Goal: Information Seeking & Learning: Learn about a topic

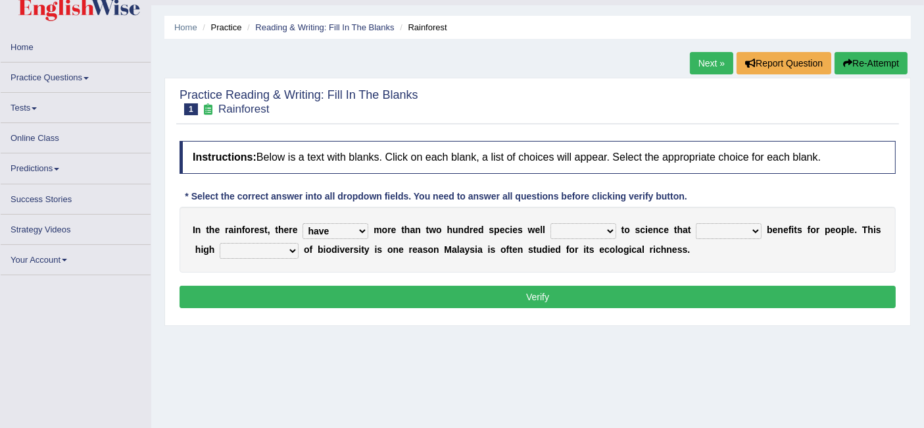
click at [303, 223] on select "have can be has is" at bounding box center [336, 231] width 66 height 16
click at [355, 235] on select "have can be has is" at bounding box center [336, 231] width 66 height 16
select select "can be"
click at [303, 223] on select "have can be has is" at bounding box center [336, 231] width 66 height 16
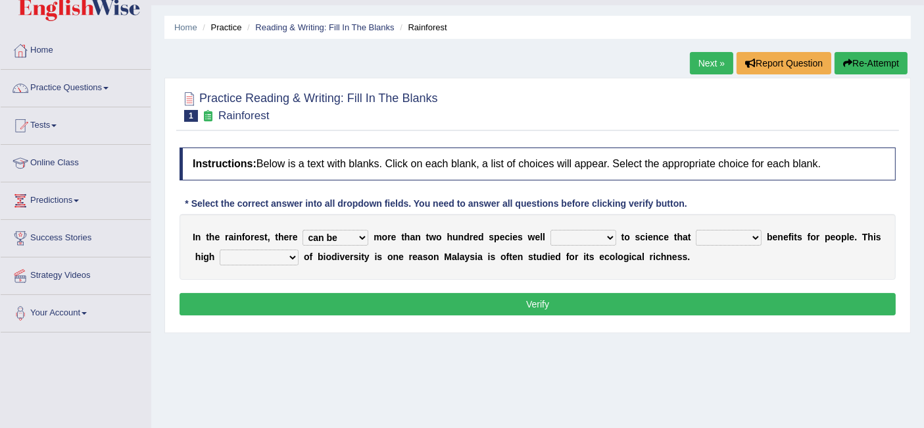
click at [578, 239] on select "knowing known knew know" at bounding box center [584, 238] width 66 height 16
select select "known"
click at [551, 230] on select "knowing known knew know" at bounding box center [584, 238] width 66 height 16
click at [714, 239] on select "contain contained containing contains" at bounding box center [729, 238] width 66 height 16
select select "contain"
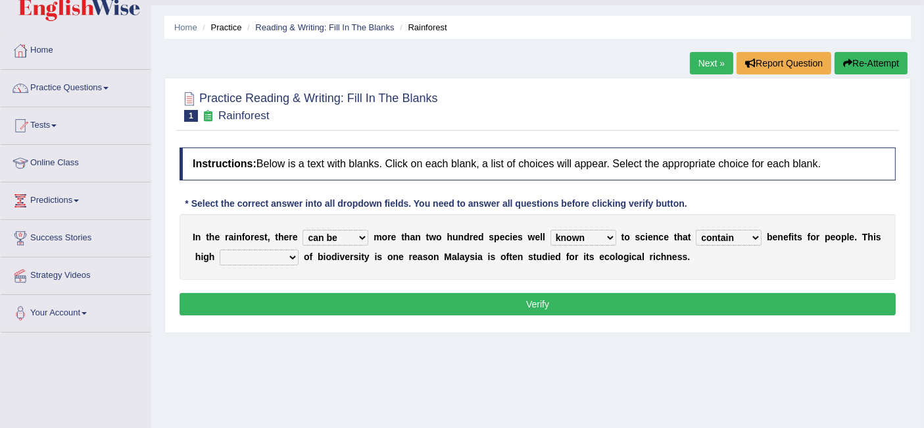
click at [696, 230] on select "contain contained containing contains" at bounding box center [729, 238] width 66 height 16
click at [294, 257] on select "condensation conjunction continuity complexity" at bounding box center [259, 257] width 79 height 16
click at [220, 249] on select "condensation conjunction continuity complexity" at bounding box center [259, 257] width 79 height 16
click at [289, 257] on select "condensation conjunction continuity complexity" at bounding box center [259, 257] width 79 height 16
select select "conjunction"
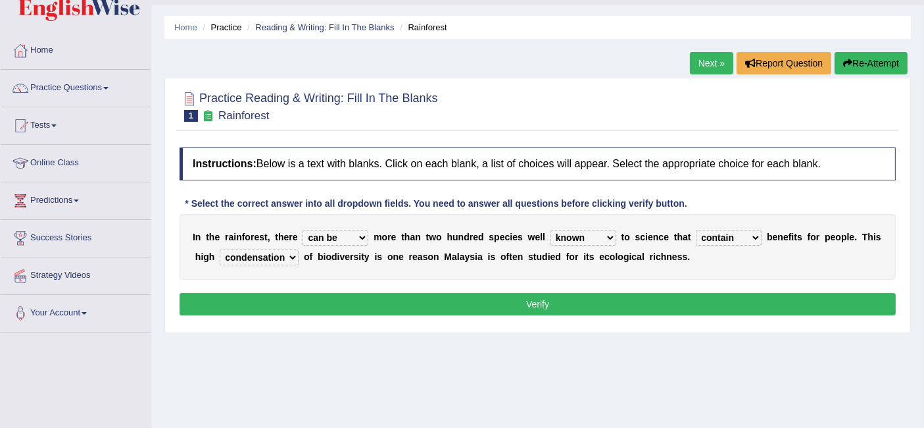
click at [220, 249] on select "condensation conjunction continuity complexity" at bounding box center [259, 257] width 79 height 16
click at [481, 304] on button "Verify" at bounding box center [538, 304] width 716 height 22
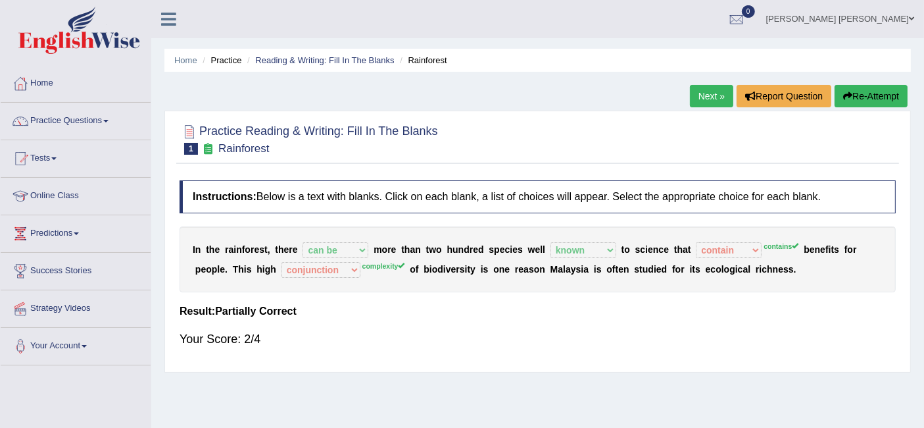
click at [706, 97] on link "Next »" at bounding box center [711, 96] width 43 height 22
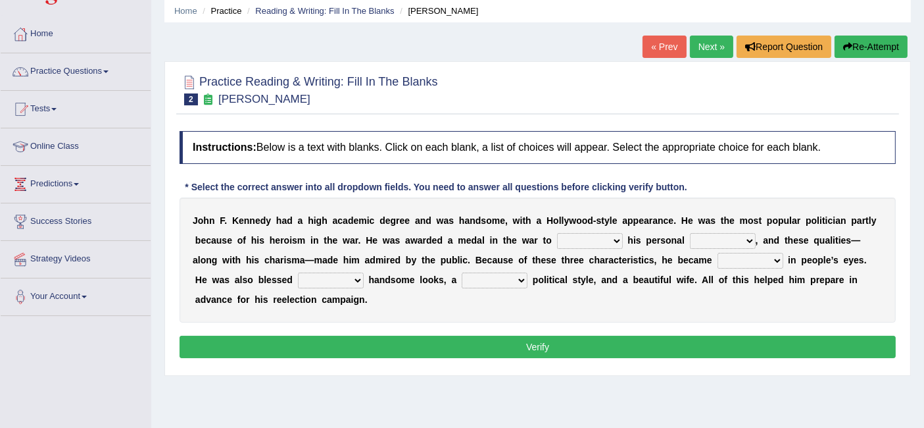
click at [611, 243] on select "prove show evidence upthrow" at bounding box center [590, 241] width 66 height 16
select select "prove"
click at [557, 233] on select "prove show evidence upthrow" at bounding box center [590, 241] width 66 height 16
click at [612, 238] on select "prove show evidence upthrow" at bounding box center [590, 241] width 66 height 16
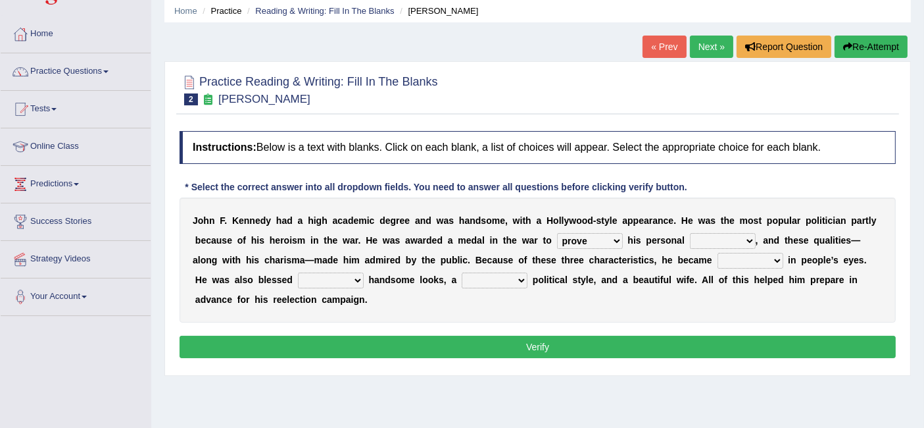
click at [721, 239] on select "passion courage charm liking" at bounding box center [723, 241] width 66 height 16
select select "courage"
click at [690, 233] on select "passion courage charm liking" at bounding box center [723, 241] width 66 height 16
click at [734, 238] on select "passion courage charm liking" at bounding box center [723, 241] width 66 height 16
click at [645, 262] on div "J o h n F . K e n n e d y h a d a h i g h a c a d e m i c d e g r e e a n d w a…" at bounding box center [538, 259] width 716 height 125
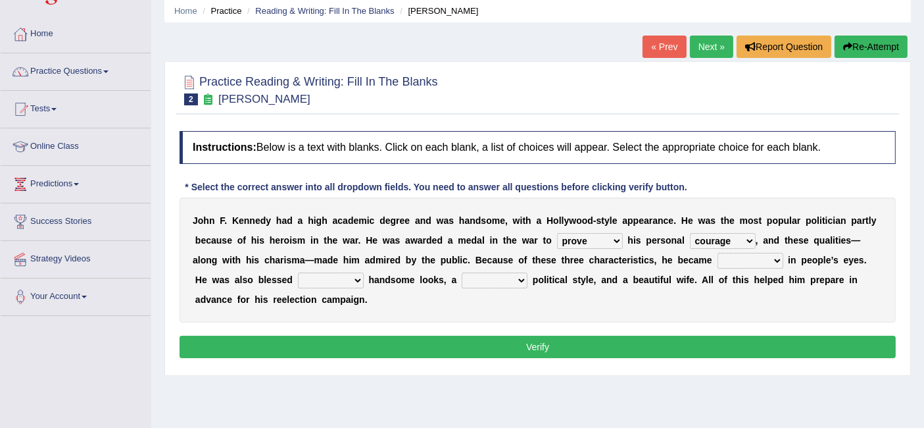
click at [729, 261] on select "iconic ironic identical impotent" at bounding box center [751, 261] width 66 height 16
select select "iconic"
click at [718, 253] on select "iconic ironic identical impotent" at bounding box center [751, 261] width 66 height 16
click at [319, 279] on select "with in upon to" at bounding box center [331, 280] width 66 height 16
select select "with"
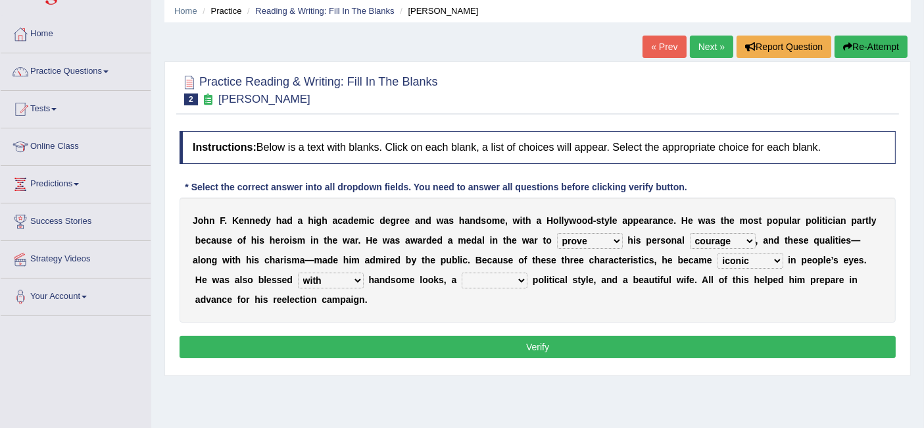
click at [298, 272] on select "with in upon to" at bounding box center [331, 280] width 66 height 16
click at [465, 280] on select "mending mends mended mend" at bounding box center [495, 280] width 66 height 16
select select "mending"
click at [462, 272] on select "mending mends mended mend" at bounding box center [495, 280] width 66 height 16
click at [719, 238] on select "passion courage charm liking" at bounding box center [723, 241] width 66 height 16
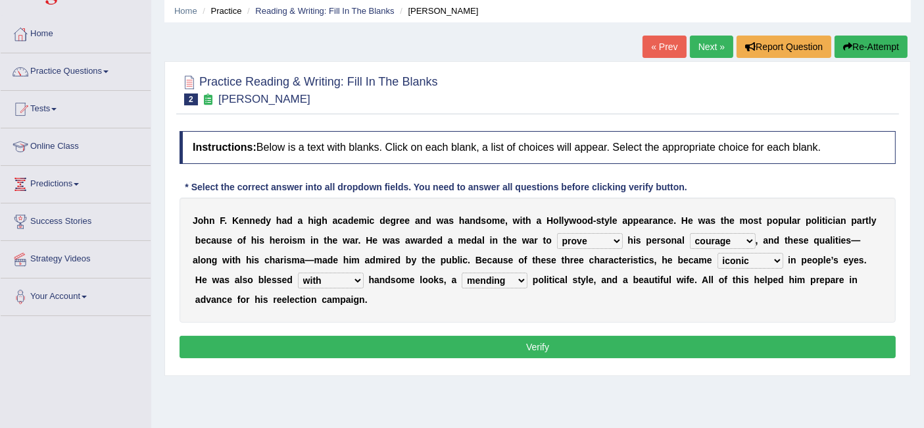
select select "charm"
click at [690, 233] on select "passion courage charm liking" at bounding box center [723, 241] width 66 height 16
click at [665, 342] on button "Verify" at bounding box center [538, 346] width 716 height 22
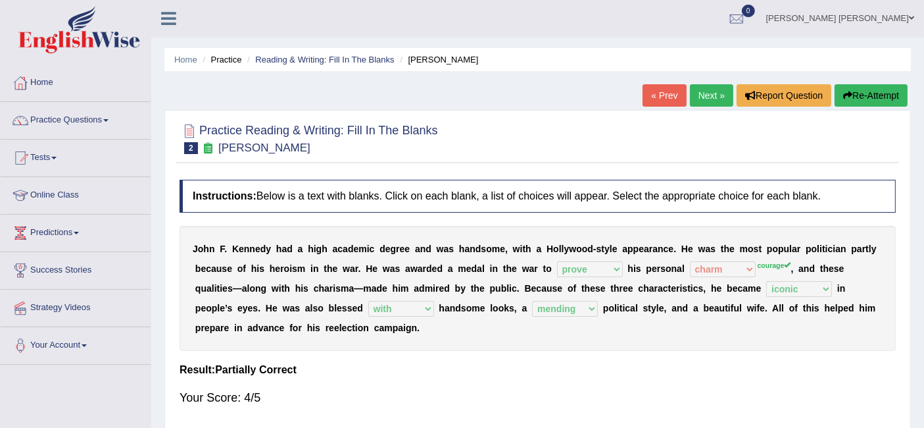
scroll to position [1, 0]
click at [701, 95] on link "Next »" at bounding box center [711, 95] width 43 height 22
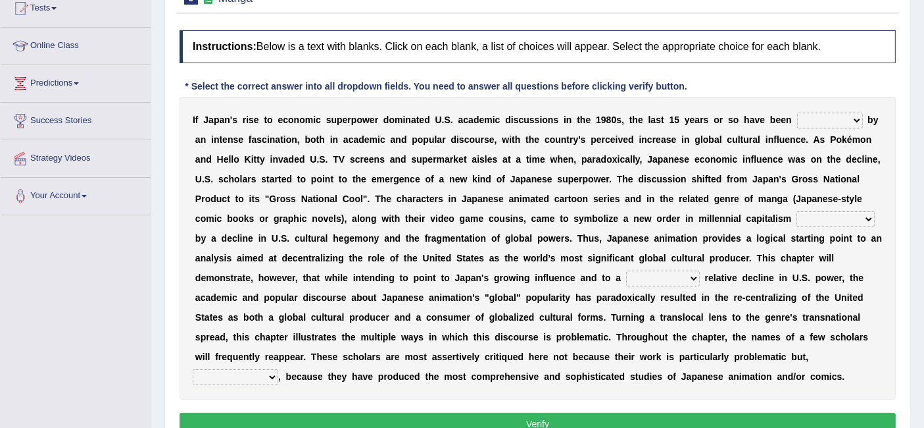
click at [851, 118] on select "marked dedicated made inspired" at bounding box center [830, 120] width 66 height 16
select select "marked"
click at [797, 112] on select "marked dedicated made inspired" at bounding box center [830, 120] width 66 height 16
click at [802, 218] on select "pocessed characterized opposed tangled" at bounding box center [836, 219] width 78 height 16
select select "opposed"
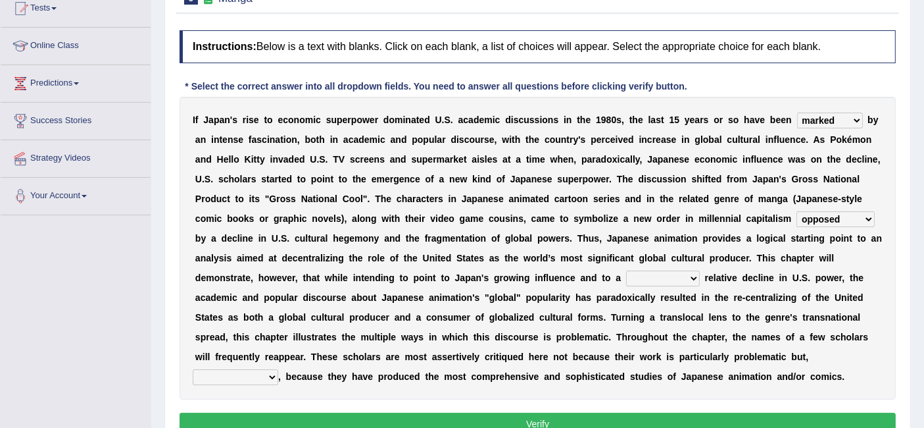
click at [797, 211] on select "pocessed characterized opposed tangled" at bounding box center [836, 219] width 78 height 16
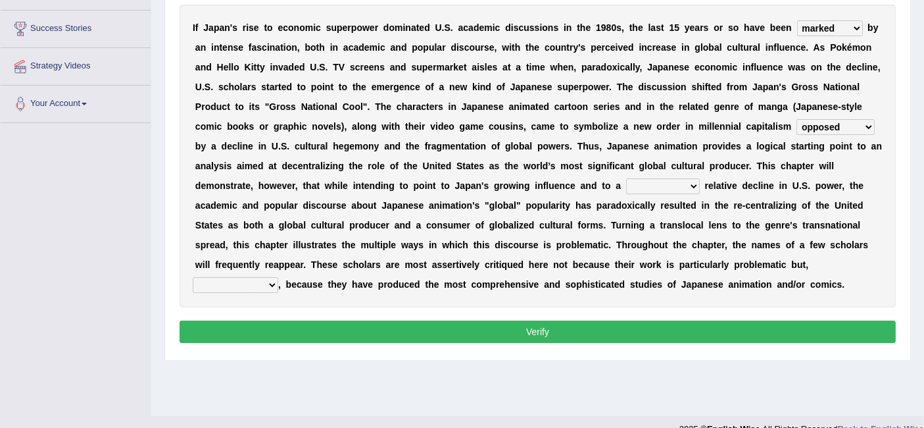
scroll to position [247, 0]
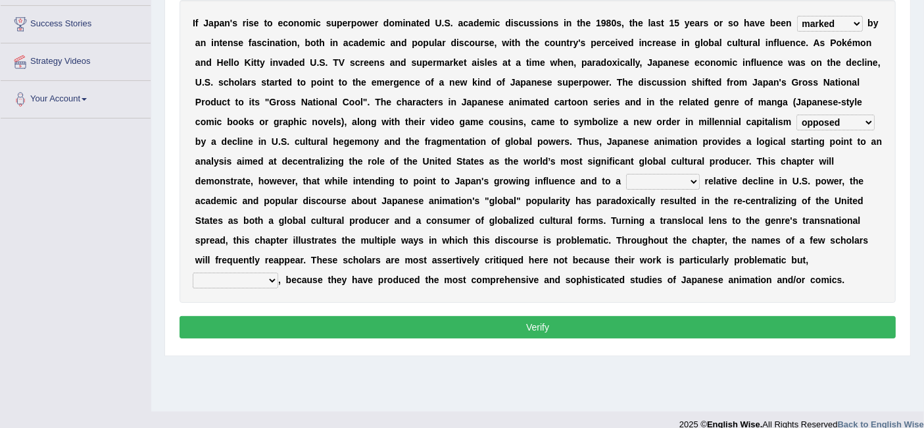
click at [667, 178] on select "concomitant discrete proportional legitimate" at bounding box center [663, 182] width 74 height 16
select select "proportional"
click at [626, 174] on select "concomitant discrete proportional legitimate" at bounding box center [663, 182] width 74 height 16
click at [235, 293] on div "I f J a p a n ' s r i s e t o e c o n o m i c s u p e r p o w e r d o m i n a t…" at bounding box center [538, 151] width 716 height 303
click at [235, 283] on select "however on the contrary in addition on the whole" at bounding box center [236, 280] width 86 height 16
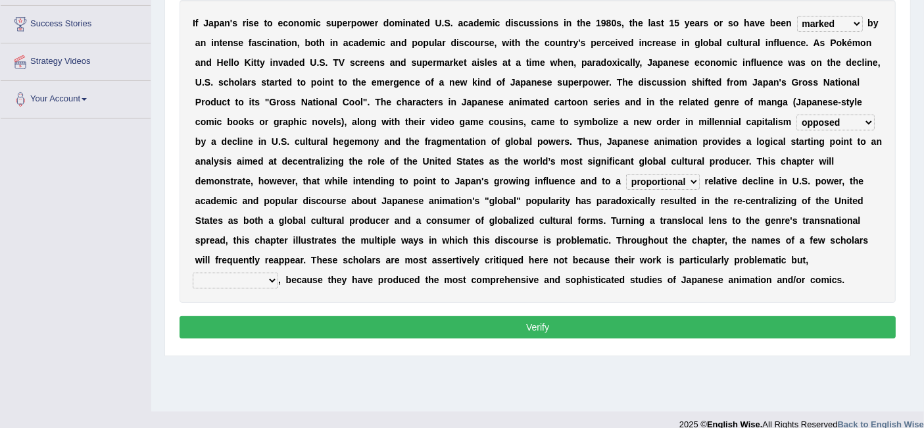
select select "in addition"
click at [193, 272] on select "however on the contrary in addition on the whole" at bounding box center [236, 280] width 86 height 16
click at [466, 332] on button "Verify" at bounding box center [538, 327] width 716 height 22
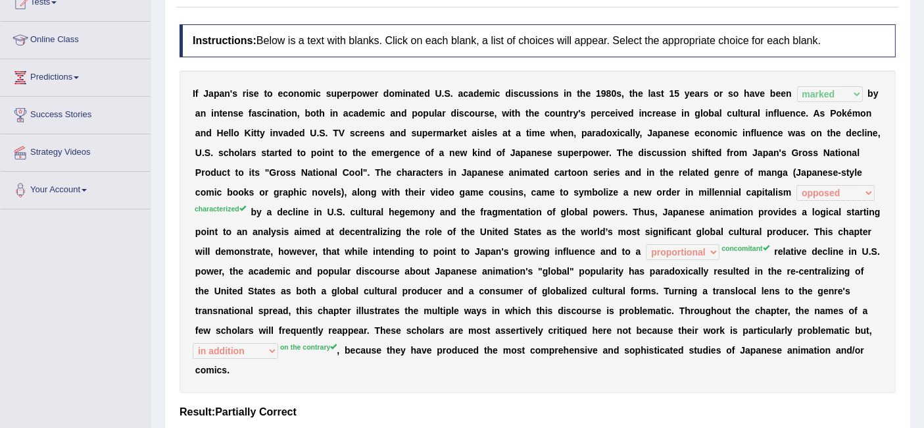
scroll to position [30, 0]
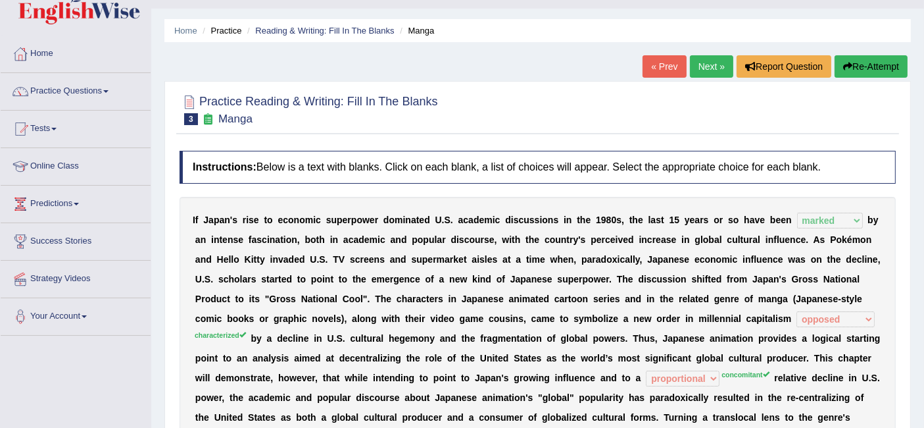
click at [717, 77] on div "« Prev Next » Report Question Re-Attempt" at bounding box center [777, 68] width 268 height 26
click at [714, 75] on link "Next »" at bounding box center [711, 66] width 43 height 22
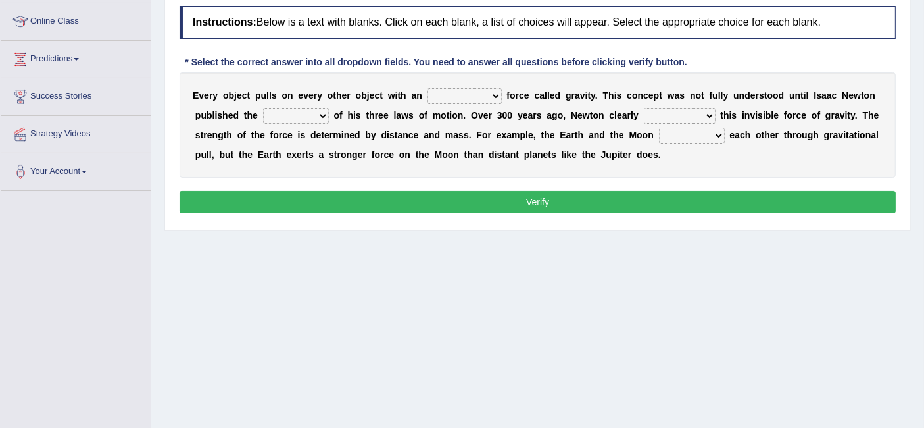
scroll to position [174, 0]
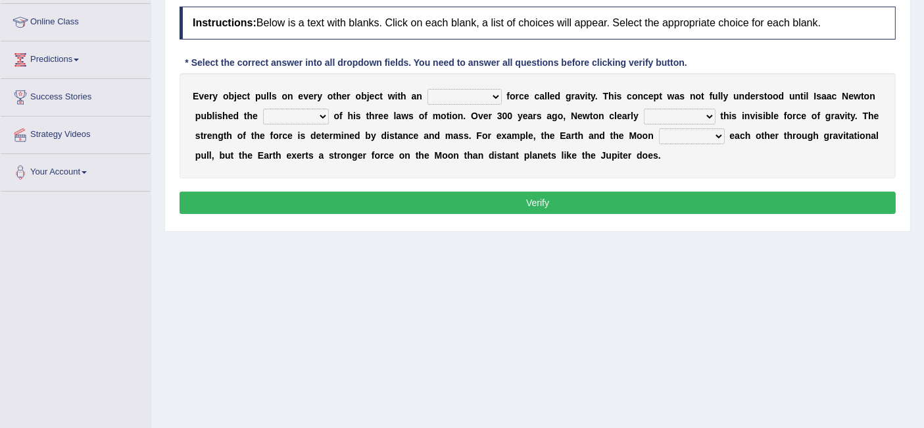
click at [457, 93] on select "invisible unknown unbelievable inconsistent" at bounding box center [465, 97] width 74 height 16
select select "invisible"
click at [428, 89] on select "invisible unknown unbelievable inconsistent" at bounding box center [465, 97] width 74 height 16
click at [314, 112] on select "concept theory method argument" at bounding box center [296, 117] width 66 height 16
select select "theory"
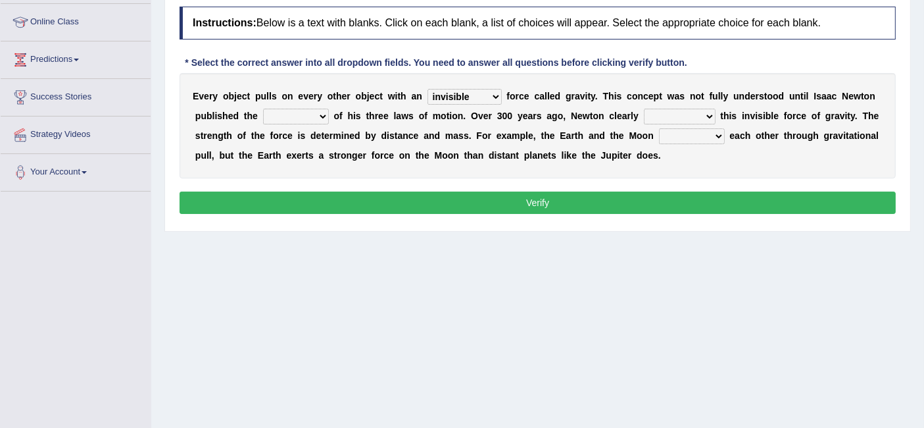
click at [263, 109] on select "concept theory method argument" at bounding box center [296, 117] width 66 height 16
click at [682, 113] on select "explained undermined overturned realized" at bounding box center [680, 117] width 72 height 16
select select "explained"
click at [644, 109] on select "explained undermined overturned realized" at bounding box center [680, 117] width 72 height 16
click at [693, 138] on select "affect spin evade span" at bounding box center [692, 136] width 66 height 16
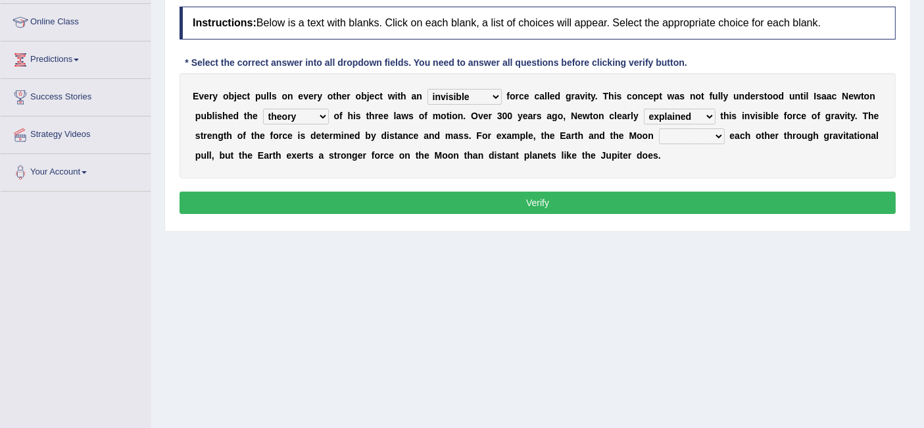
select select "affect"
click at [659, 128] on select "affect spin evade span" at bounding box center [692, 136] width 66 height 16
click at [695, 130] on select "affect spin evade span" at bounding box center [692, 136] width 66 height 16
click at [751, 151] on div "E v e r y o b j e c t p u l l s o n e v e r y o t h e r o b j e c t w i t h a n…" at bounding box center [538, 125] width 716 height 105
click at [612, 201] on button "Verify" at bounding box center [538, 202] width 716 height 22
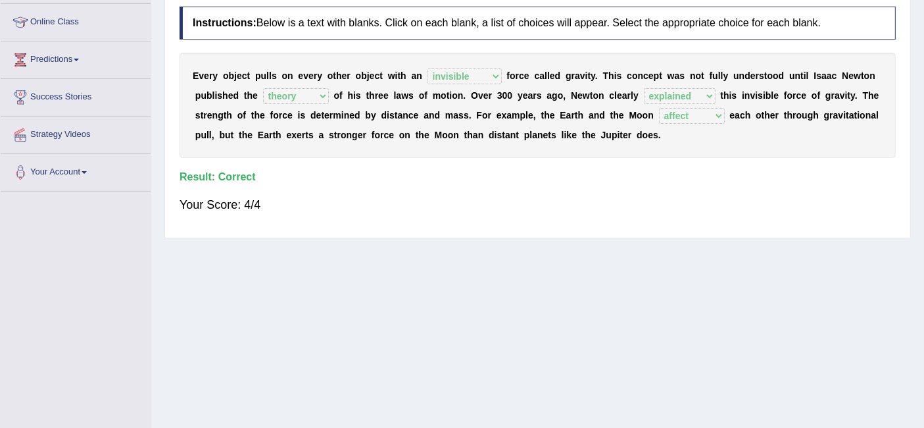
scroll to position [0, 0]
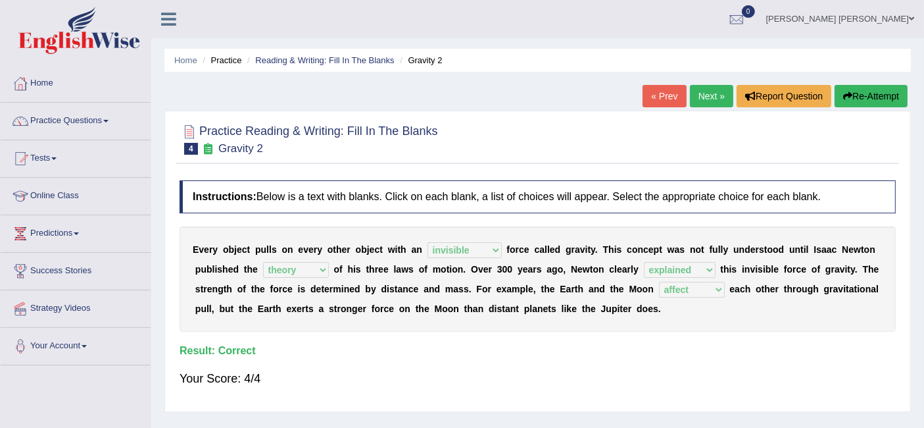
click at [701, 98] on link "Next »" at bounding box center [711, 96] width 43 height 22
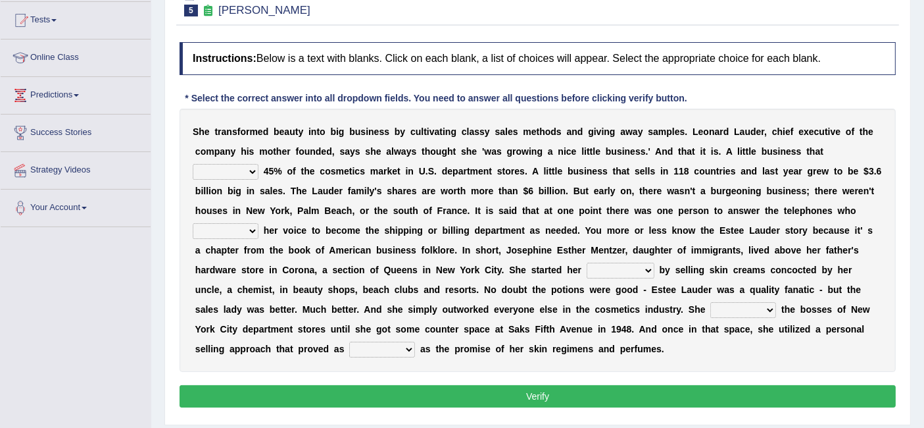
click at [252, 166] on select "has controls makes maintains" at bounding box center [226, 172] width 66 height 16
click at [193, 164] on select "has controls makes maintains" at bounding box center [226, 172] width 66 height 16
click at [241, 175] on select "has controls makes maintains" at bounding box center [226, 172] width 66 height 16
select select "controls"
click at [193, 164] on select "has controls makes maintains" at bounding box center [226, 172] width 66 height 16
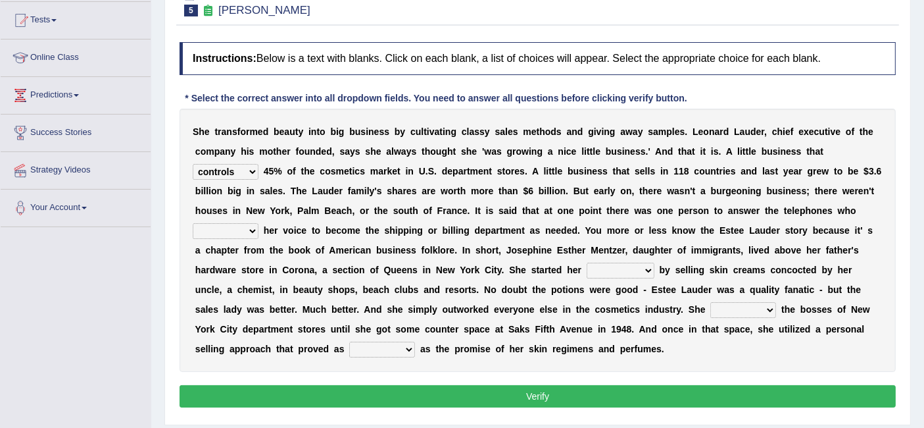
click at [227, 223] on select "switched changed raised used" at bounding box center [226, 231] width 66 height 16
select select "used"
click at [193, 223] on select "switched changed raised used" at bounding box center [226, 231] width 66 height 16
click at [631, 274] on select "job institute companion enterprise" at bounding box center [621, 270] width 68 height 16
select select "enterprise"
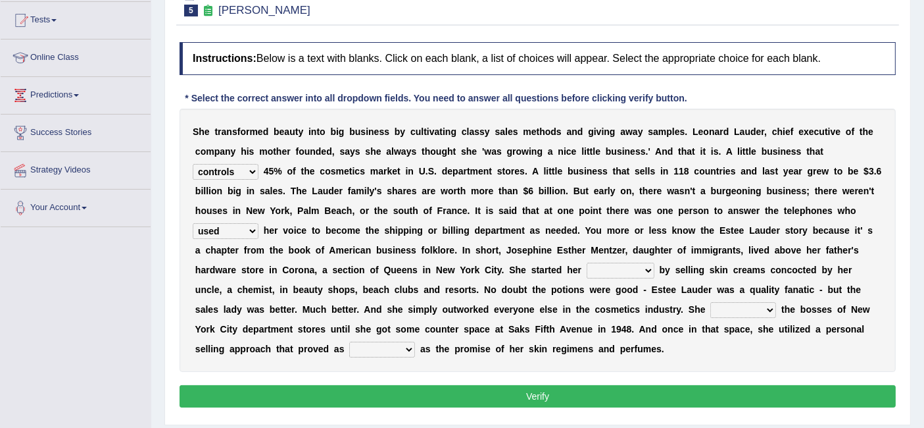
click at [587, 262] on select "job institute companion enterprise" at bounding box center [621, 270] width 68 height 16
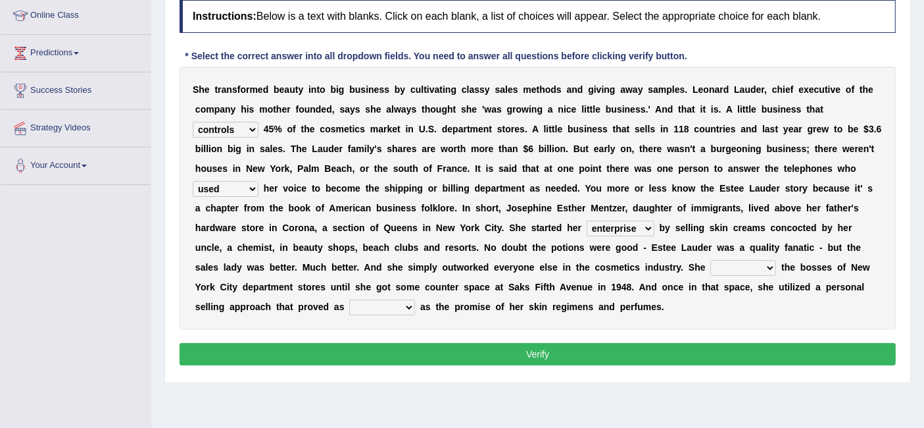
scroll to position [181, 0]
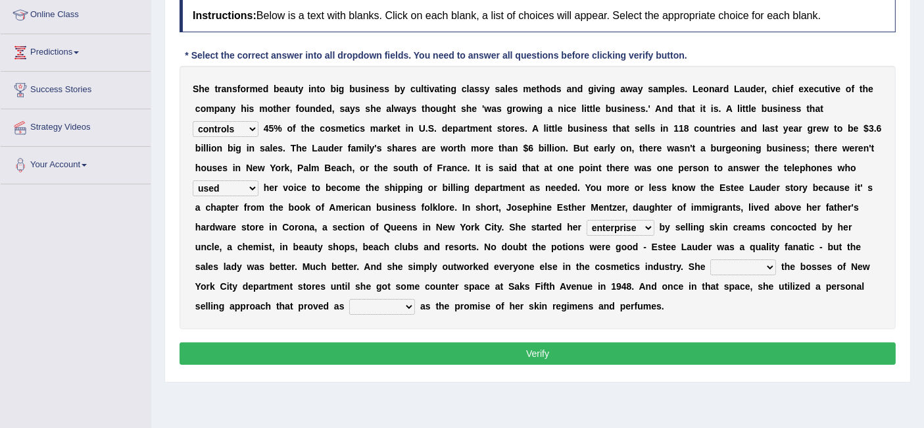
click at [710, 259] on select "stated bridged stalked heaved" at bounding box center [743, 267] width 66 height 16
select select "stalked"
click at [710, 259] on select "stated bridged stalked heaved" at bounding box center [743, 267] width 66 height 16
click at [349, 299] on select "potent ruthless potential expensive" at bounding box center [382, 307] width 66 height 16
select select "potent"
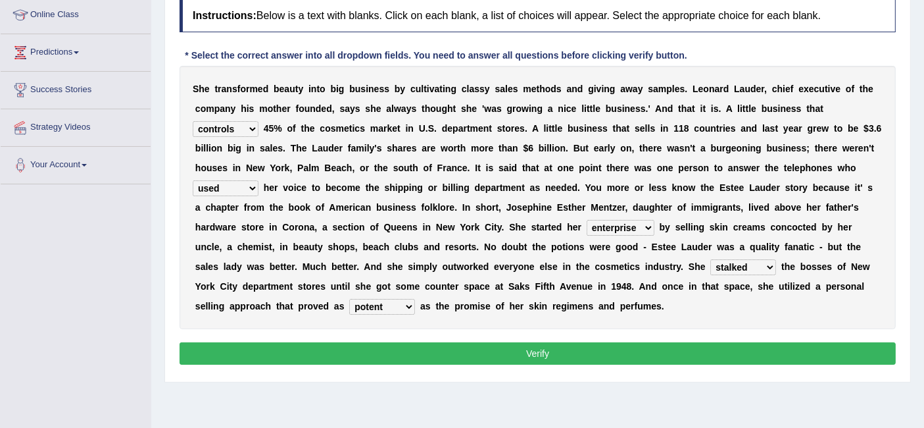
click at [349, 299] on select "potent ruthless potential expensive" at bounding box center [382, 307] width 66 height 16
click at [507, 349] on button "Verify" at bounding box center [538, 353] width 716 height 22
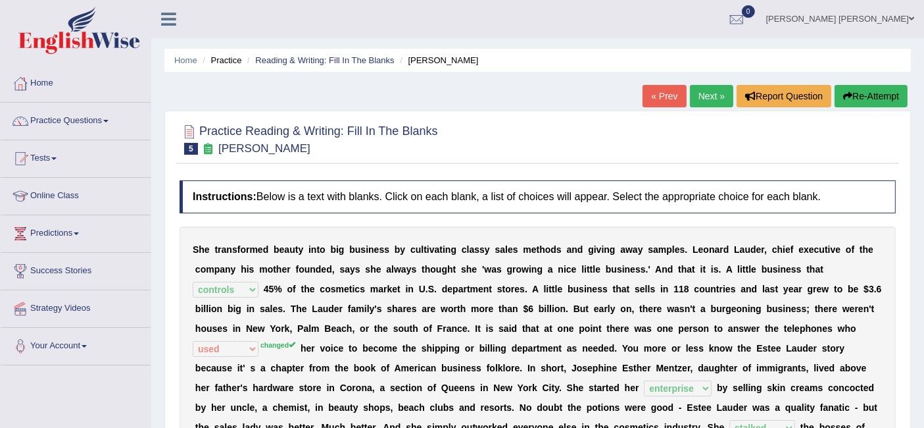
scroll to position [3, 0]
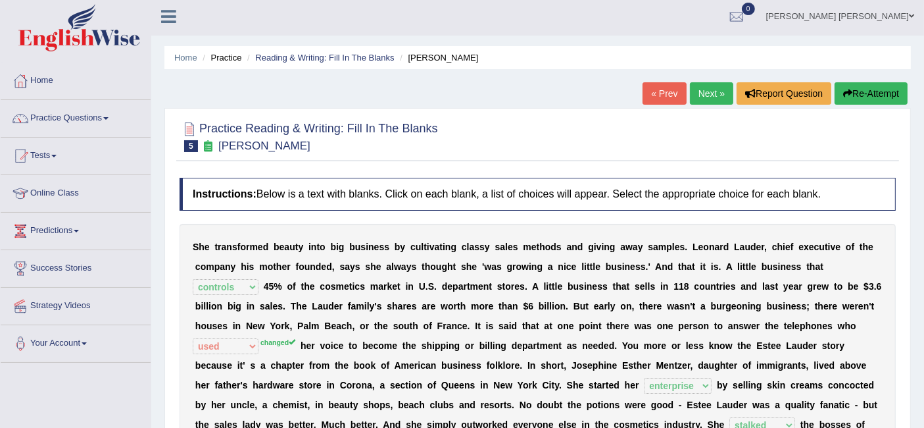
click at [714, 97] on link "Next »" at bounding box center [711, 93] width 43 height 22
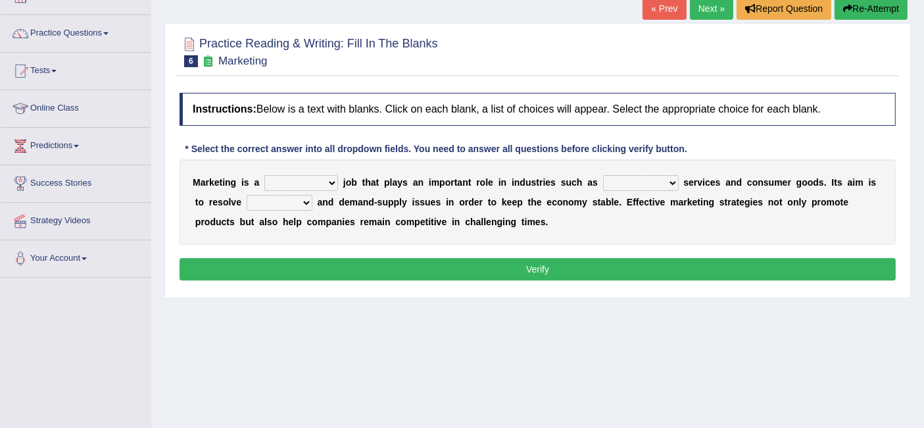
scroll to position [87, 0]
click at [320, 180] on select "professional flexible parochial descriptive" at bounding box center [301, 183] width 74 height 16
select select "professional"
click at [264, 175] on select "professional flexible parochial descriptive" at bounding box center [301, 183] width 74 height 16
click at [629, 171] on div "M a r k e t i n g i s a professional flexible parochial descriptive j o b t h a…" at bounding box center [538, 202] width 716 height 86
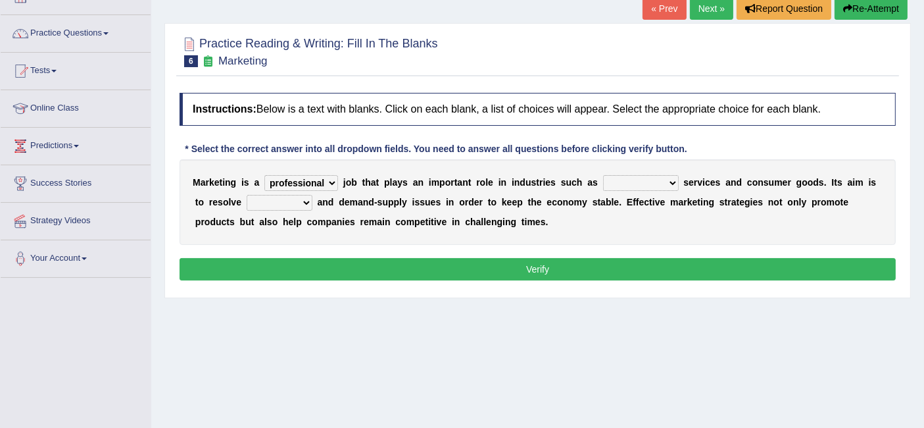
click at [635, 177] on select "civil financial conventional foremost" at bounding box center [641, 183] width 76 height 16
select select "financial"
click at [603, 175] on select "civil financial conventional foremost" at bounding box center [641, 183] width 76 height 16
click at [314, 204] on b at bounding box center [314, 202] width 5 height 11
click at [292, 207] on select "imbalance excess symmetry budget" at bounding box center [280, 203] width 66 height 16
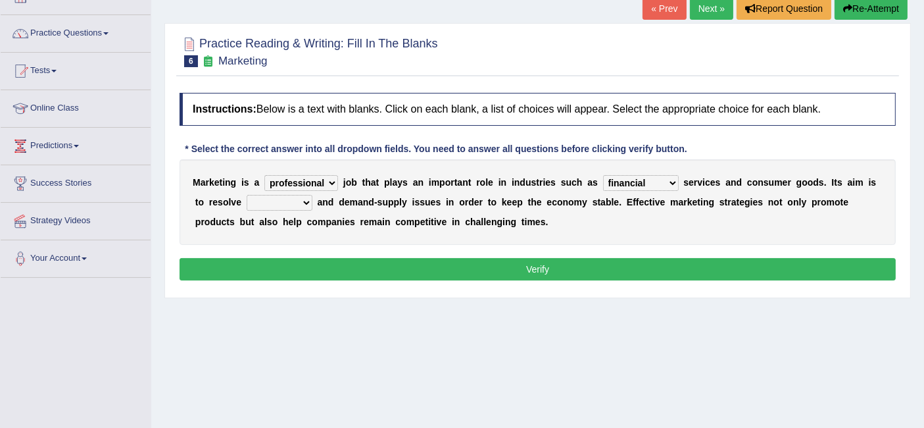
select select "budget"
click at [247, 195] on select "imbalance excess symmetry budget" at bounding box center [280, 203] width 66 height 16
click at [285, 201] on select "imbalance excess symmetry budget" at bounding box center [280, 203] width 66 height 16
click at [510, 197] on b "e" at bounding box center [509, 202] width 5 height 11
click at [317, 182] on select "professional flexible parochial descriptive" at bounding box center [301, 183] width 74 height 16
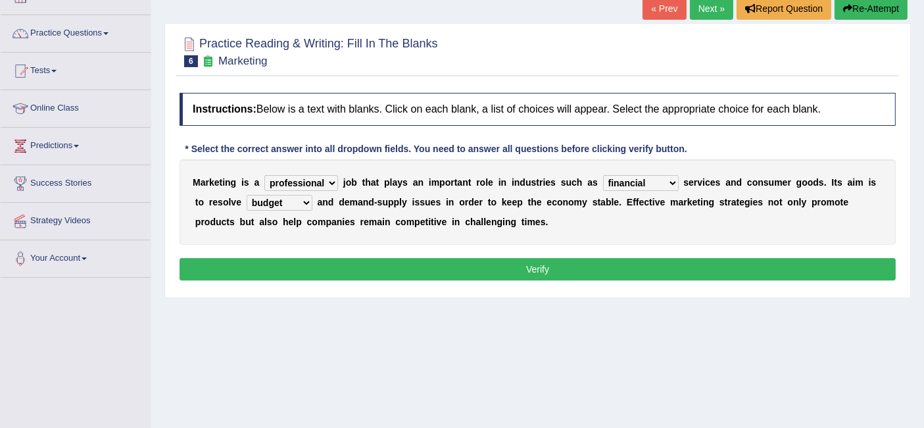
click at [430, 245] on div "Instructions: Below is a text with blanks. Click on each blank, a list of choic…" at bounding box center [537, 188] width 723 height 205
click at [485, 259] on button "Verify" at bounding box center [538, 269] width 716 height 22
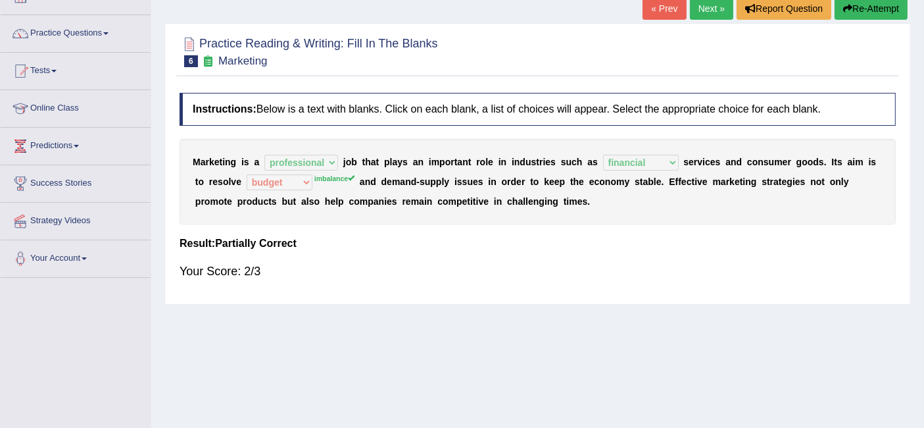
scroll to position [0, 0]
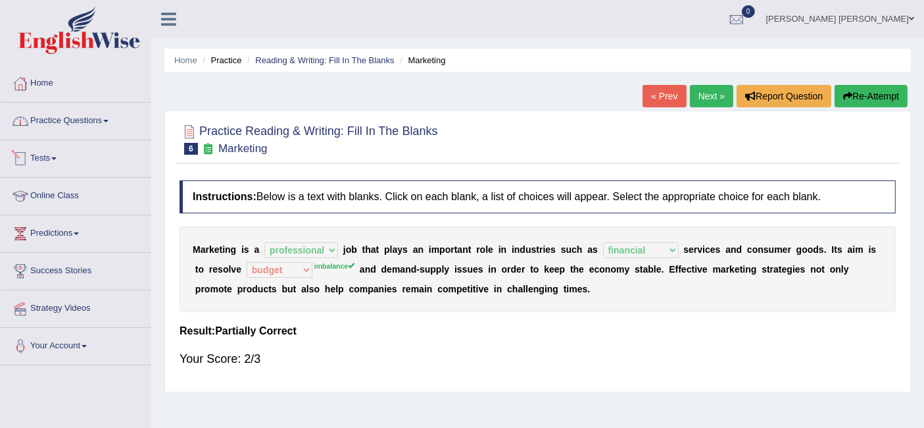
click at [76, 116] on link "Practice Questions" at bounding box center [76, 119] width 150 height 33
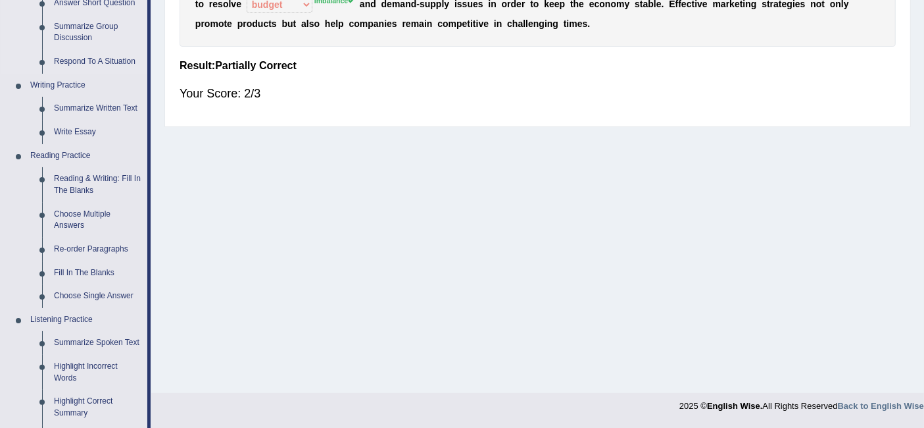
scroll to position [266, 0]
click at [106, 248] on link "Re-order Paragraphs" at bounding box center [97, 249] width 99 height 24
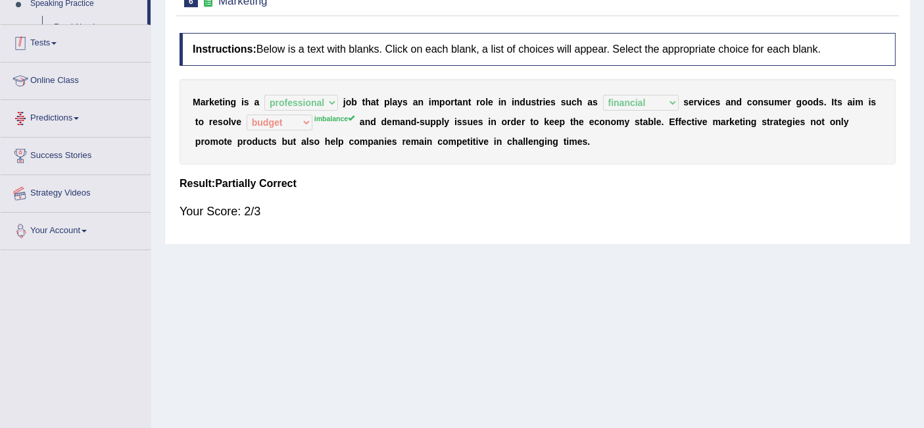
scroll to position [214, 0]
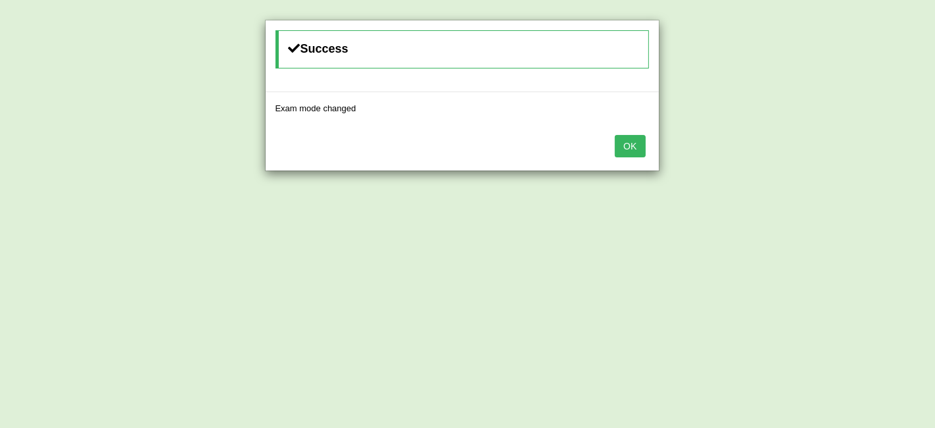
click at [633, 150] on button "OK" at bounding box center [630, 146] width 30 height 22
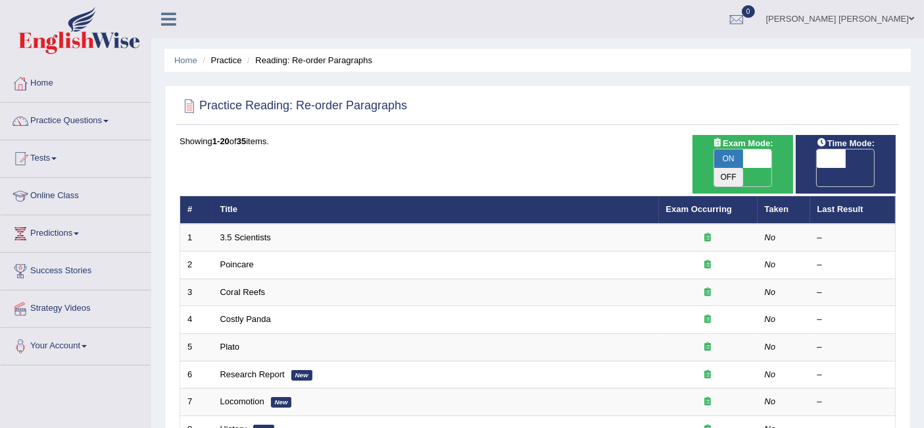
click at [817, 168] on span "OFF" at bounding box center [802, 177] width 29 height 18
checkbox input "true"
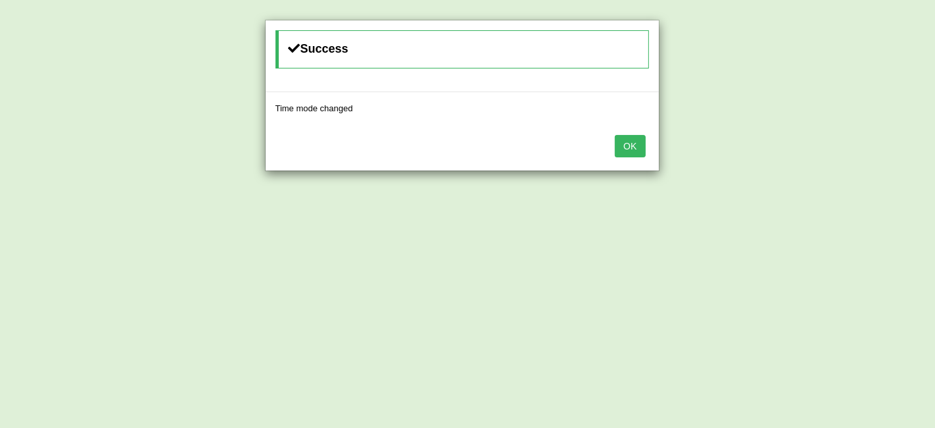
click at [637, 143] on button "OK" at bounding box center [630, 146] width 30 height 22
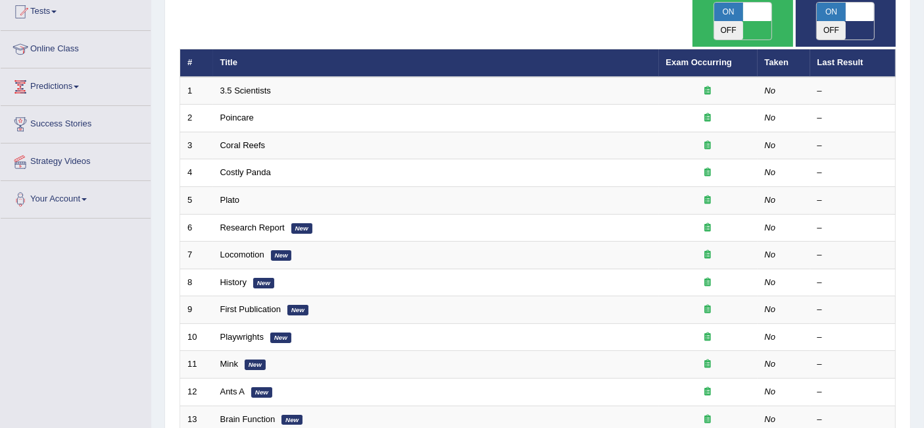
scroll to position [148, 0]
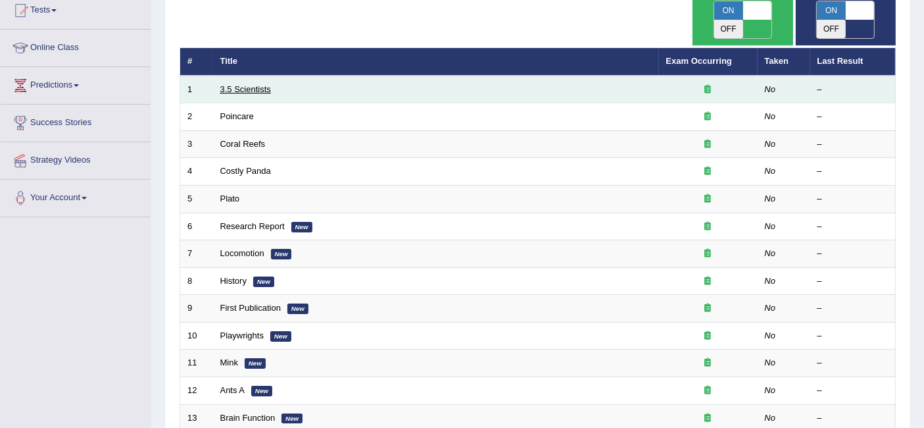
click at [264, 84] on link "3.5 Scientists" at bounding box center [245, 89] width 51 height 10
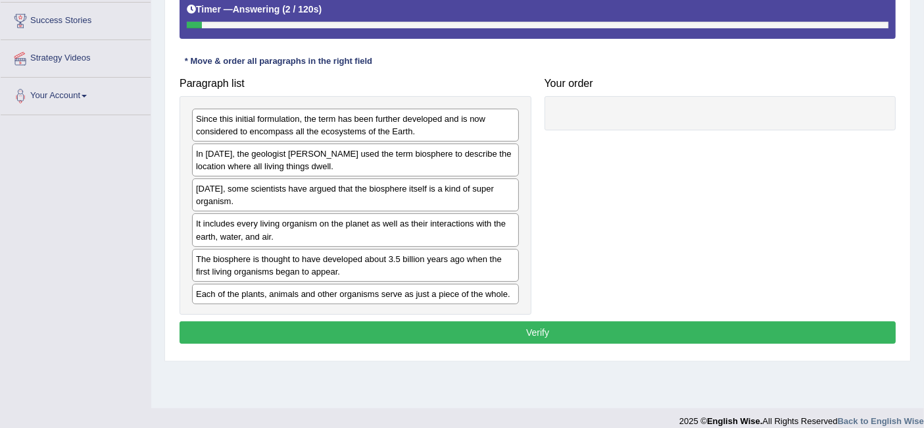
scroll to position [251, 0]
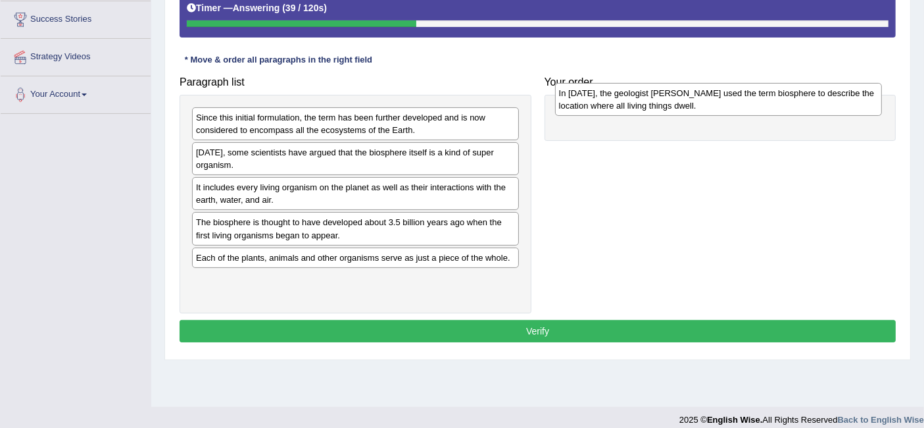
drag, startPoint x: 383, startPoint y: 157, endPoint x: 746, endPoint y: 102, distance: 367.2
click at [746, 102] on div "In [DATE], the geologist [PERSON_NAME] used the term biosphere to describe the …" at bounding box center [718, 99] width 327 height 33
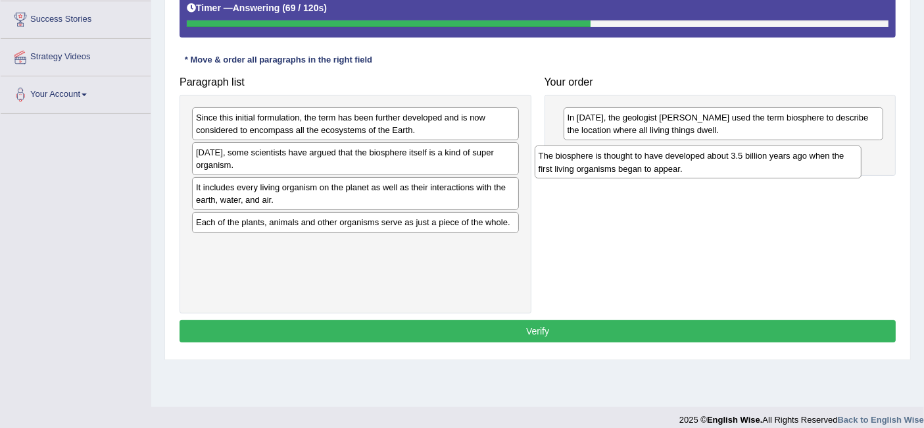
drag, startPoint x: 462, startPoint y: 228, endPoint x: 813, endPoint y: 160, distance: 357.9
click at [813, 160] on div "The biosphere is thought to have developed about 3.5 billion years ago when the…" at bounding box center [698, 161] width 327 height 33
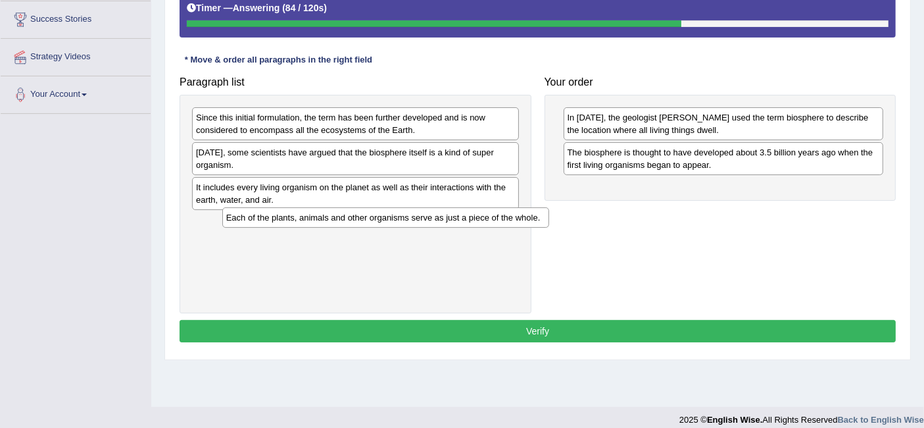
drag, startPoint x: 437, startPoint y: 224, endPoint x: 467, endPoint y: 222, distance: 30.3
click at [467, 222] on div "Each of the plants, animals and other organisms serve as just a piece of the wh…" at bounding box center [385, 217] width 327 height 20
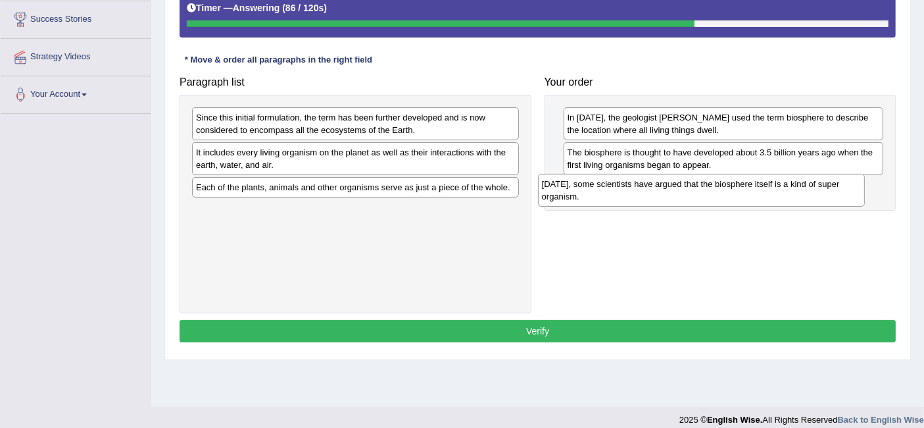
drag, startPoint x: 407, startPoint y: 161, endPoint x: 753, endPoint y: 192, distance: 347.4
click at [753, 192] on div "Today, some scientists have argued that the biosphere itself is a kind of super…" at bounding box center [701, 190] width 327 height 33
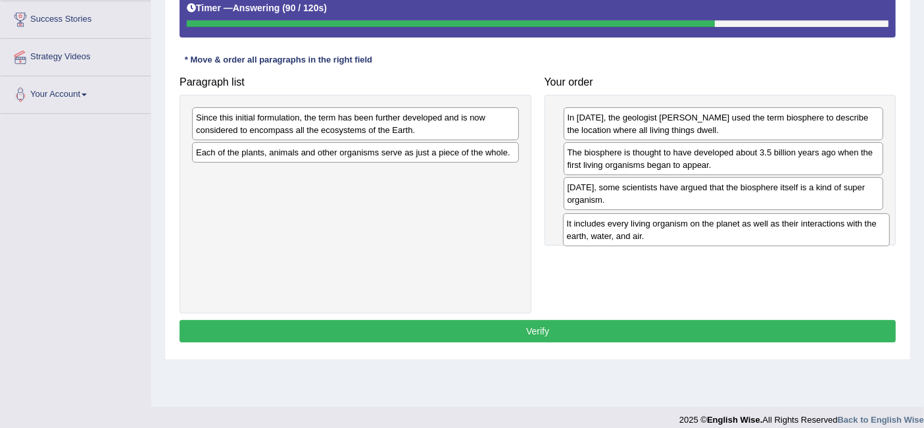
drag, startPoint x: 432, startPoint y: 161, endPoint x: 804, endPoint y: 232, distance: 378.5
click at [804, 232] on div "It includes every living organism on the planet as well as their interactions w…" at bounding box center [726, 229] width 327 height 33
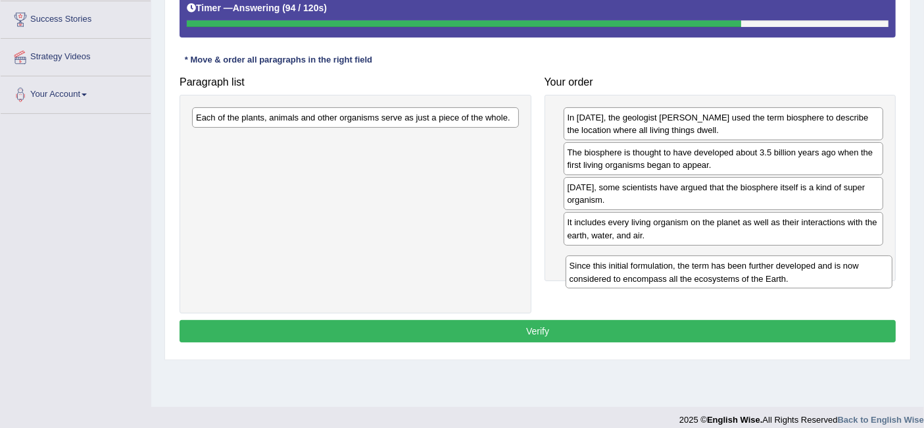
drag, startPoint x: 472, startPoint y: 119, endPoint x: 851, endPoint y: 273, distance: 409.0
click at [851, 273] on div "Since this initial formulation, the term has been further developed and is now …" at bounding box center [729, 271] width 327 height 33
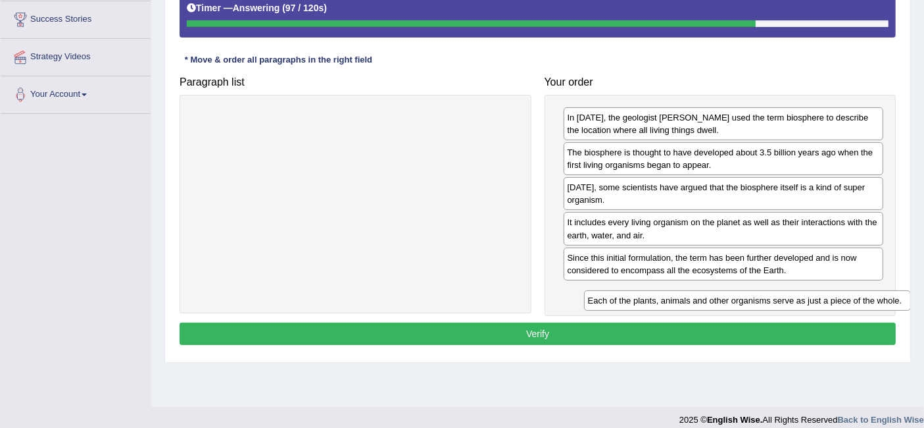
drag, startPoint x: 458, startPoint y: 123, endPoint x: 851, endPoint y: 306, distance: 432.6
click at [851, 306] on div "Each of the plants, animals and other organisms serve as just a piece of the wh…" at bounding box center [747, 300] width 327 height 20
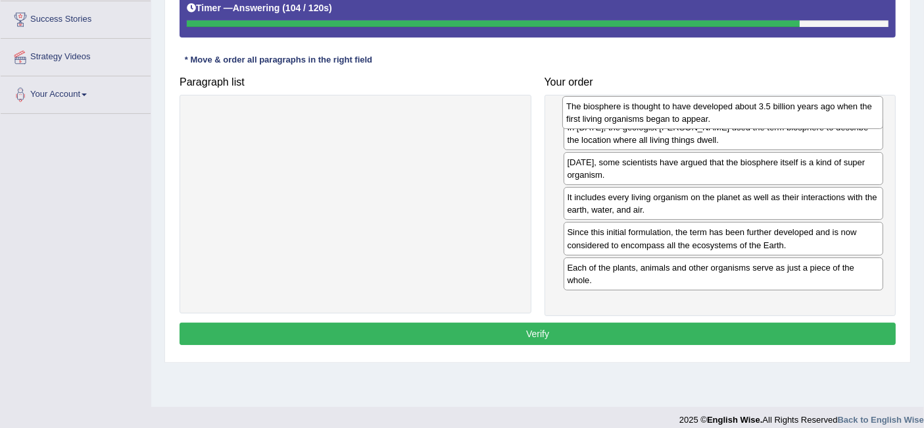
drag, startPoint x: 672, startPoint y: 155, endPoint x: 672, endPoint y: 109, distance: 45.4
click at [672, 109] on div "The biosphere is thought to have developed about 3.5 billion years ago when the…" at bounding box center [722, 112] width 320 height 33
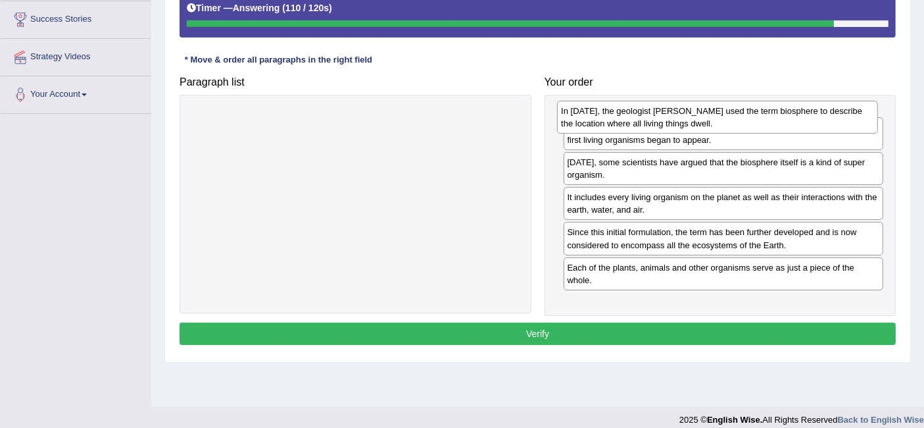
drag, startPoint x: 708, startPoint y: 158, endPoint x: 703, endPoint y: 115, distance: 43.2
click at [703, 115] on div "In 1875, the geologist Eduard Suess used the term biosphere to describe the loc…" at bounding box center [717, 117] width 320 height 33
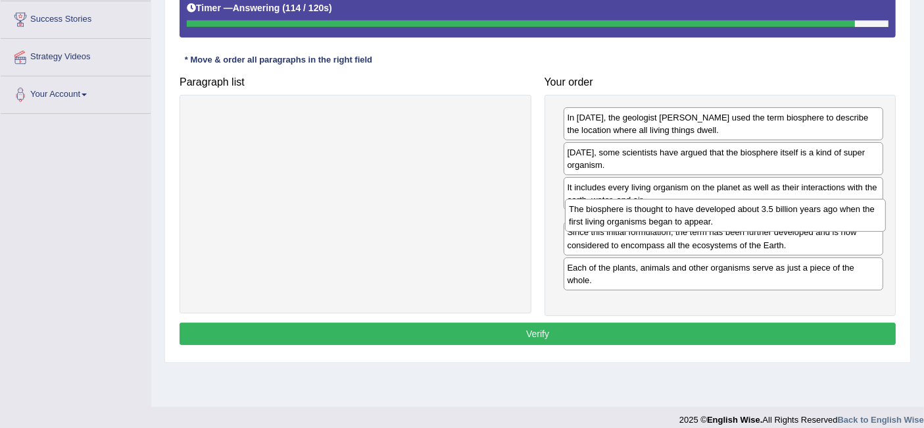
drag, startPoint x: 691, startPoint y: 153, endPoint x: 693, endPoint y: 209, distance: 55.9
click at [693, 209] on div "The biosphere is thought to have developed about 3.5 billion years ago when the…" at bounding box center [725, 215] width 320 height 33
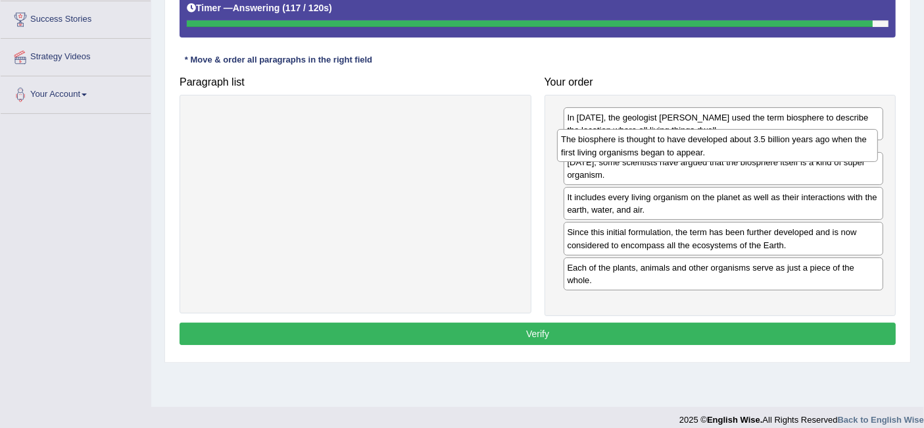
drag, startPoint x: 696, startPoint y: 222, endPoint x: 690, endPoint y: 141, distance: 81.1
click at [690, 141] on div "The biosphere is thought to have developed about 3.5 billion years ago when the…" at bounding box center [717, 145] width 320 height 33
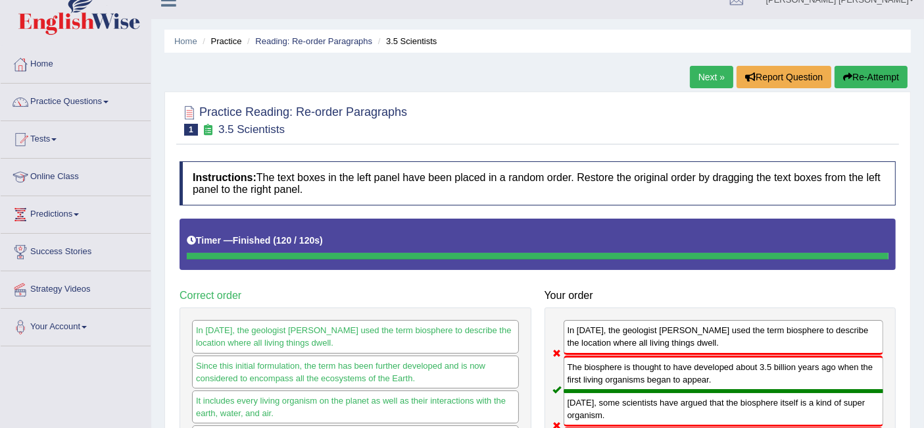
scroll to position [12, 0]
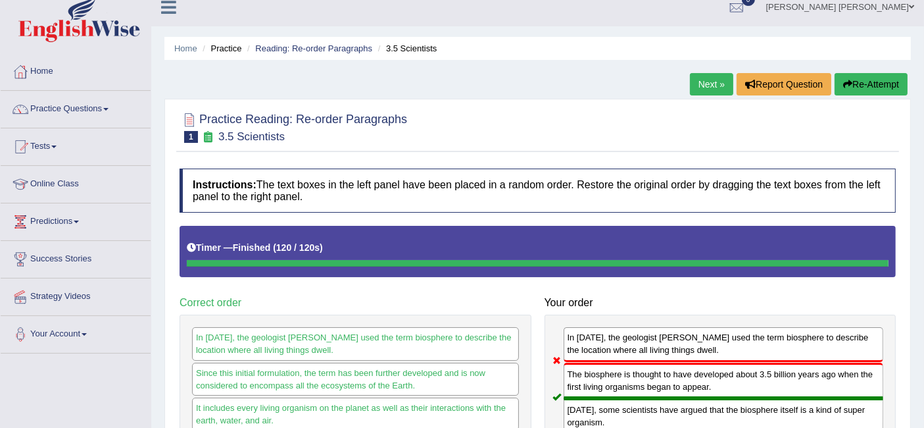
click at [709, 82] on link "Next »" at bounding box center [711, 84] width 43 height 22
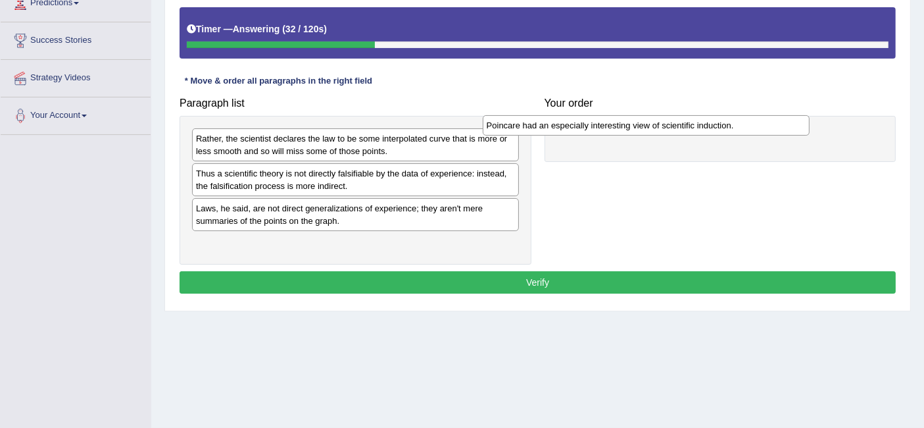
drag, startPoint x: 411, startPoint y: 173, endPoint x: 716, endPoint y: 130, distance: 307.5
click at [716, 130] on div "Poincare had an especially interesting view of scientific induction." at bounding box center [646, 125] width 327 height 20
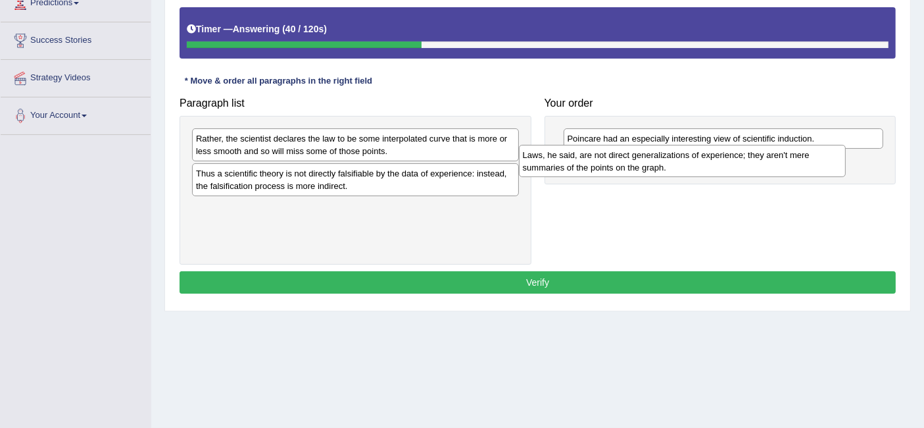
drag, startPoint x: 492, startPoint y: 210, endPoint x: 826, endPoint y: 164, distance: 336.7
click at [826, 164] on div "Laws, he said, are not direct generalizations of experience; they aren't mere s…" at bounding box center [682, 161] width 327 height 33
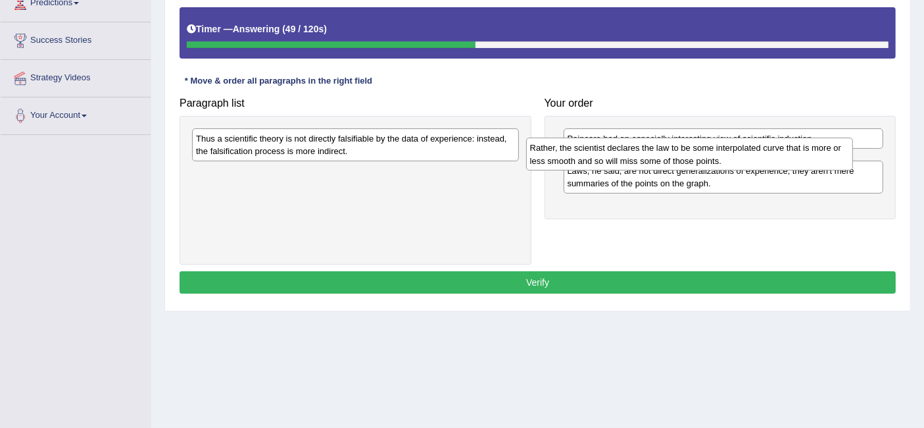
drag, startPoint x: 462, startPoint y: 139, endPoint x: 796, endPoint y: 150, distance: 334.3
click at [796, 150] on div "Rather, the scientist declares the law to be some interpolated curve that is mo…" at bounding box center [689, 153] width 327 height 33
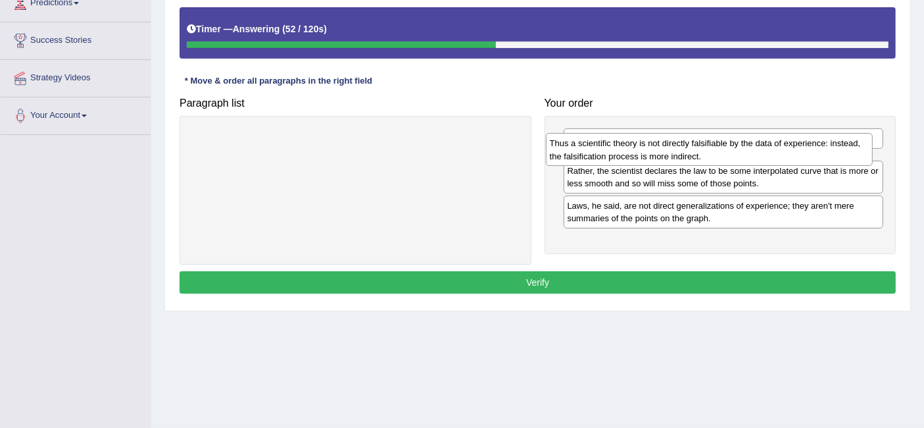
drag, startPoint x: 408, startPoint y: 141, endPoint x: 762, endPoint y: 145, distance: 353.9
click at [762, 145] on div "Thus a scientific theory is not directly falsifiable by the data of experience:…" at bounding box center [709, 149] width 327 height 33
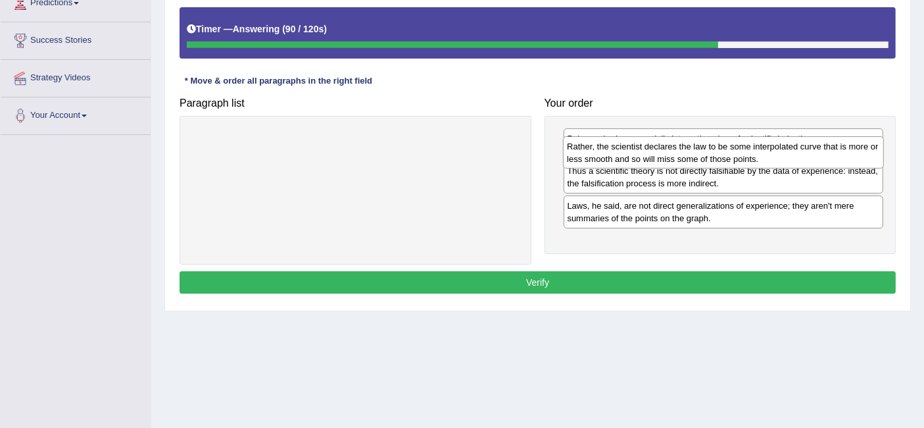
drag, startPoint x: 683, startPoint y: 200, endPoint x: 683, endPoint y: 152, distance: 48.0
click at [683, 152] on div "Rather, the scientist declares the law to be some interpolated curve that is mo…" at bounding box center [723, 152] width 320 height 33
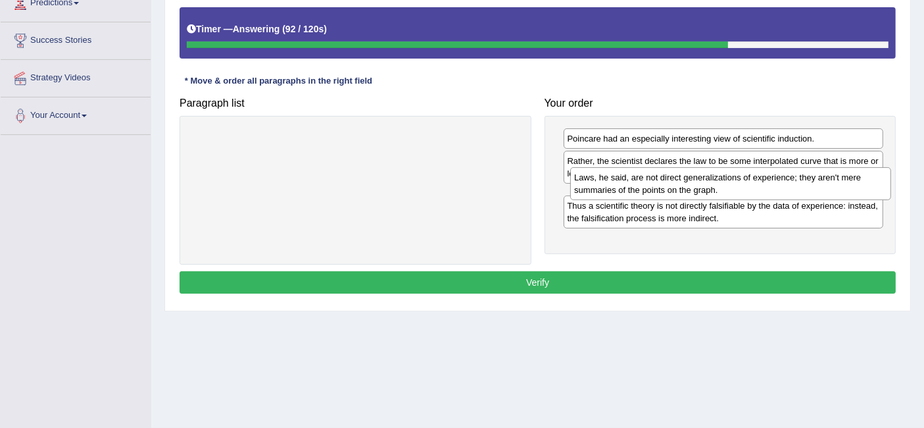
drag, startPoint x: 639, startPoint y: 243, endPoint x: 646, endPoint y: 191, distance: 52.5
click at [646, 191] on div "Laws, he said, are not direct generalizations of experience; they aren't mere s…" at bounding box center [730, 183] width 320 height 33
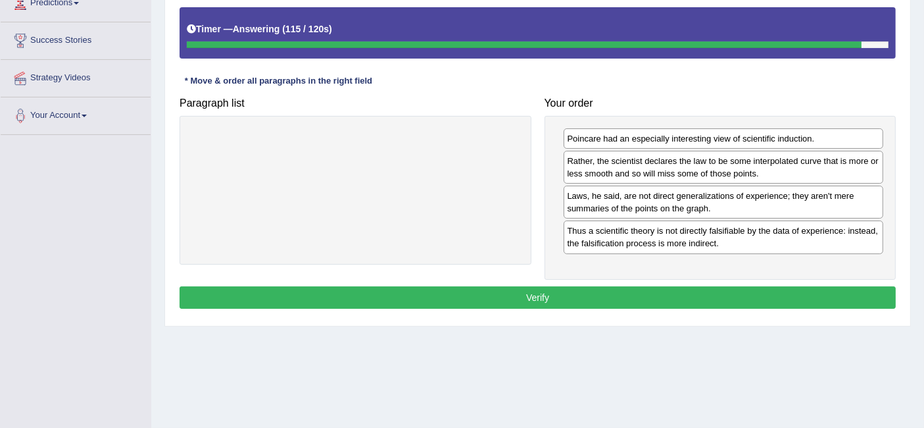
click at [596, 286] on button "Verify" at bounding box center [538, 297] width 716 height 22
